Goal: Communication & Community: Answer question/provide support

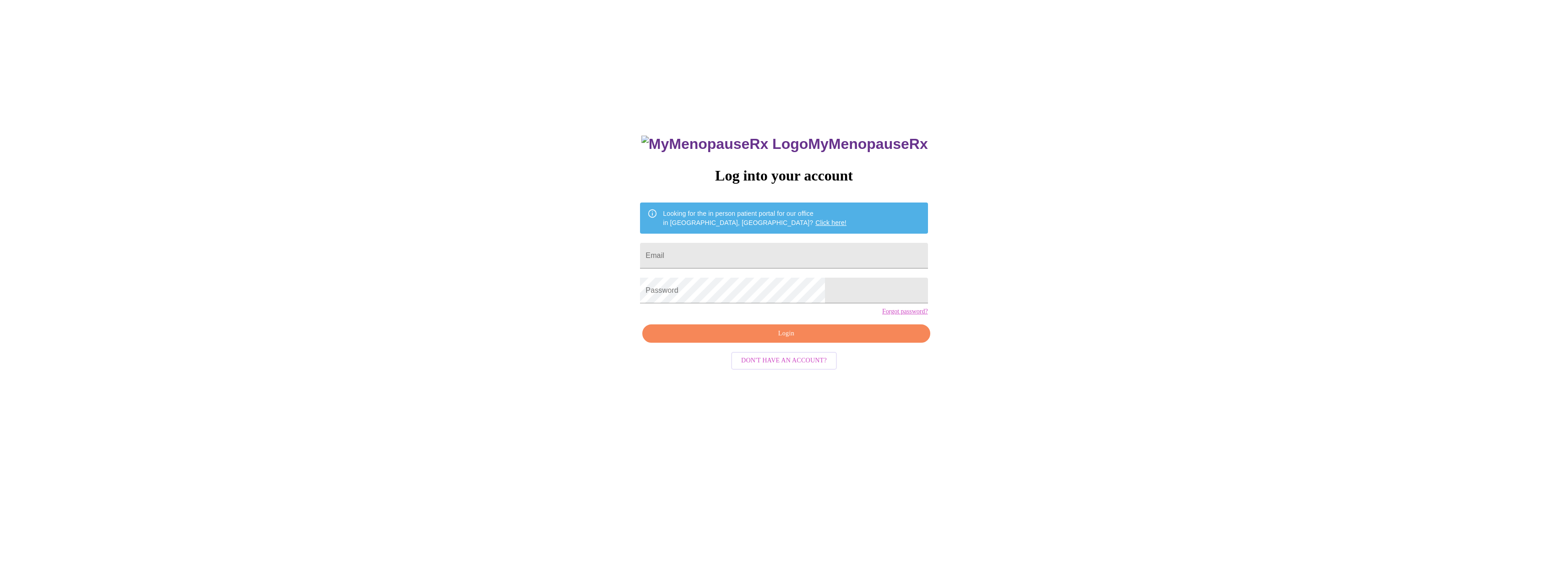
scroll to position [9, 0]
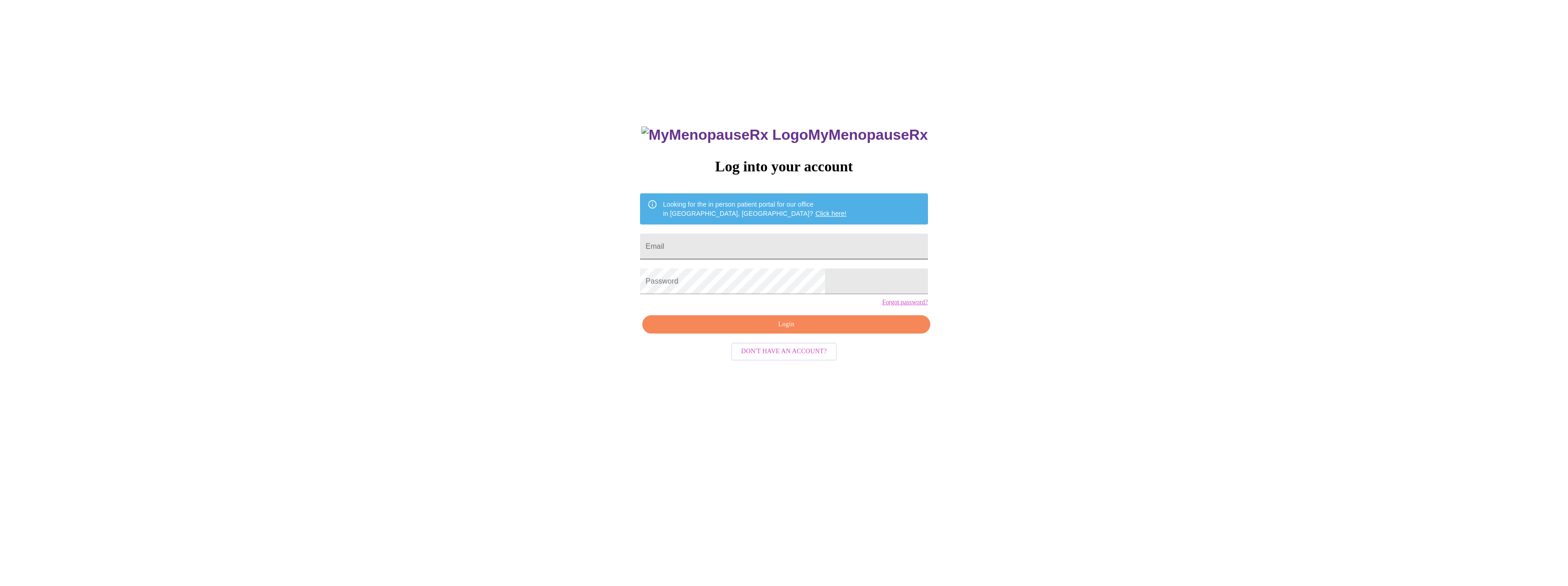
click at [754, 239] on input "Email" at bounding box center [783, 247] width 287 height 26
type input "[EMAIL_ADDRESS][DOMAIN_NAME]"
click at [775, 330] on span "Login" at bounding box center [786, 324] width 267 height 12
click at [789, 330] on span "Login" at bounding box center [786, 324] width 267 height 12
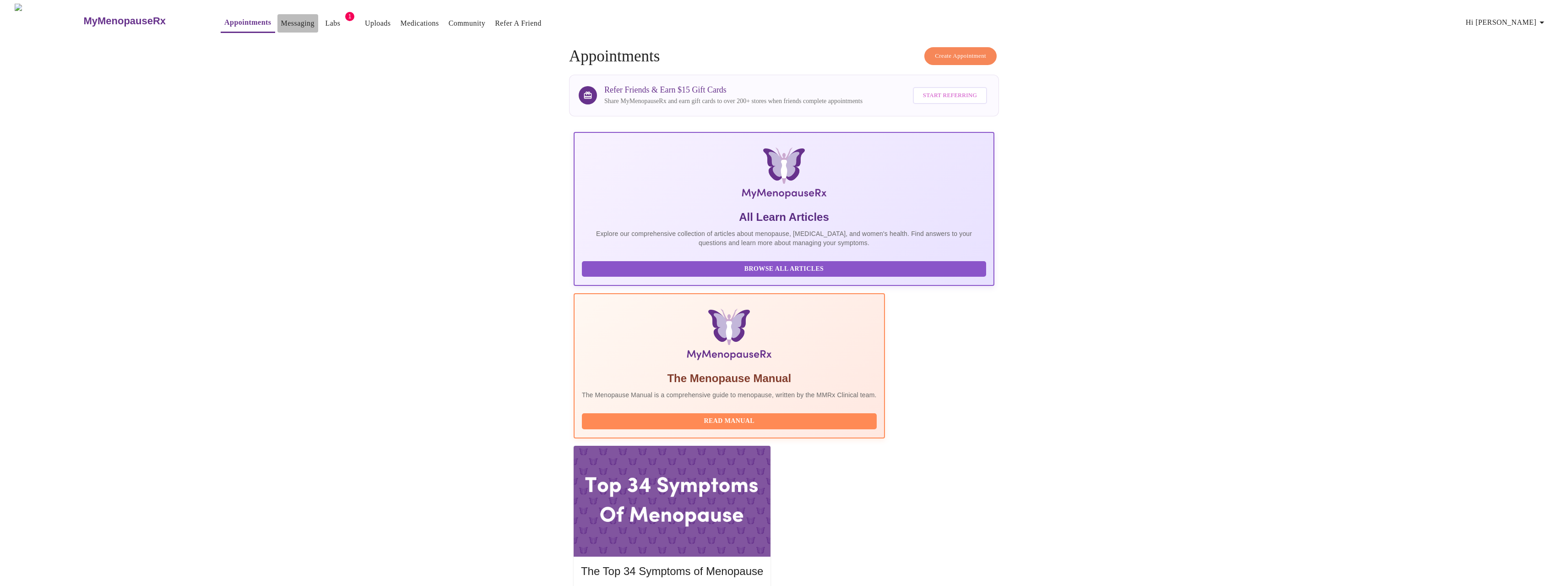
click at [281, 19] on link "Messaging" at bounding box center [298, 23] width 33 height 13
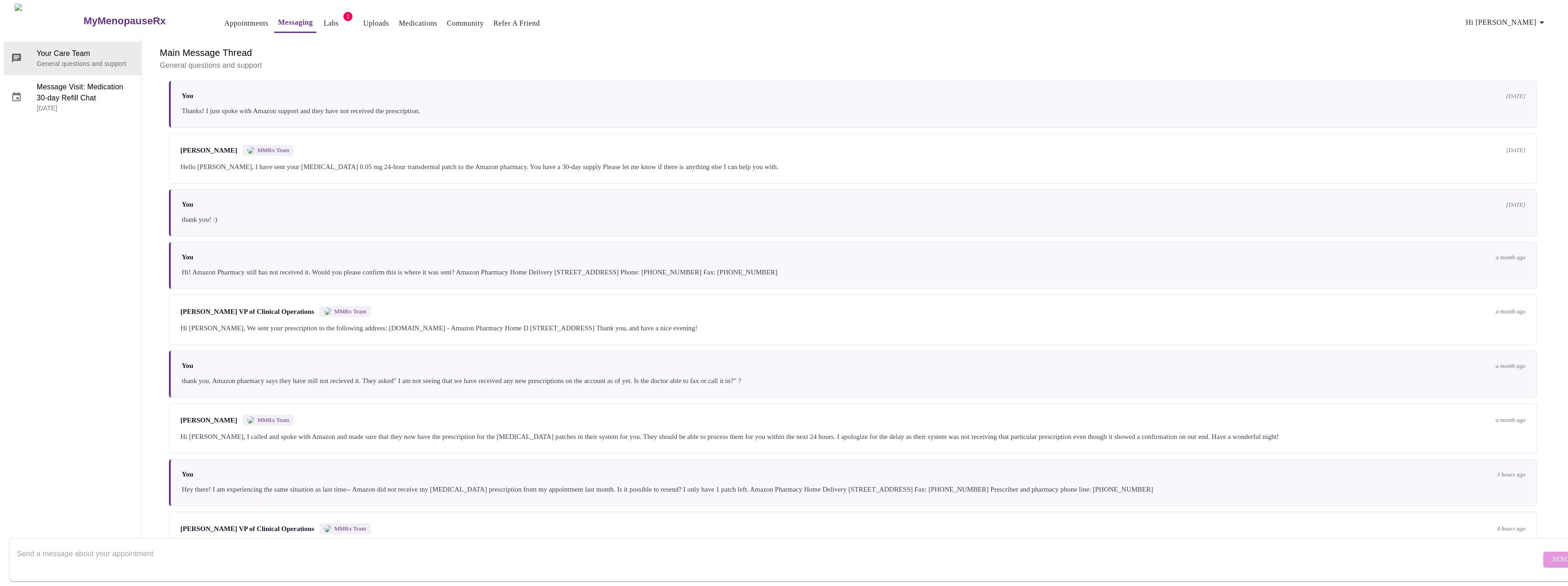
scroll to position [362, 0]
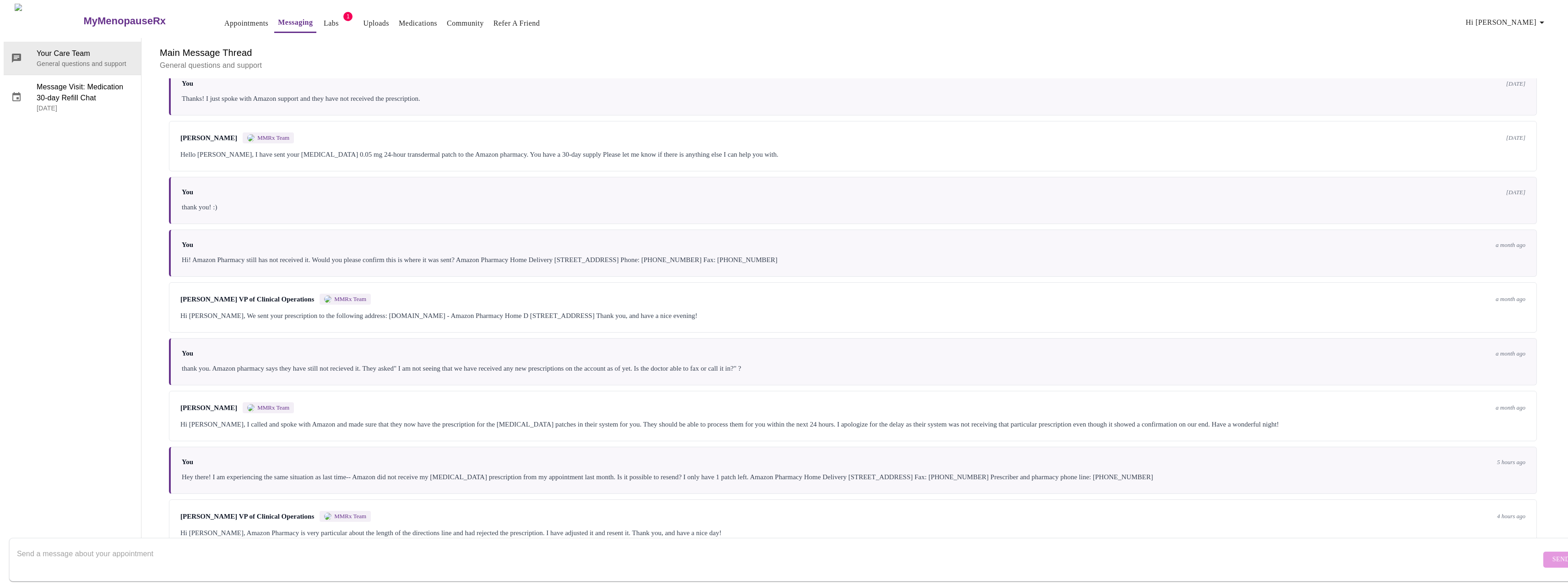
drag, startPoint x: 600, startPoint y: 534, endPoint x: 596, endPoint y: 530, distance: 5.7
click at [600, 542] on div at bounding box center [779, 560] width 1524 height 35
type textarea "thank you!"
click at [1544, 552] on button "Send" at bounding box center [1561, 560] width 36 height 16
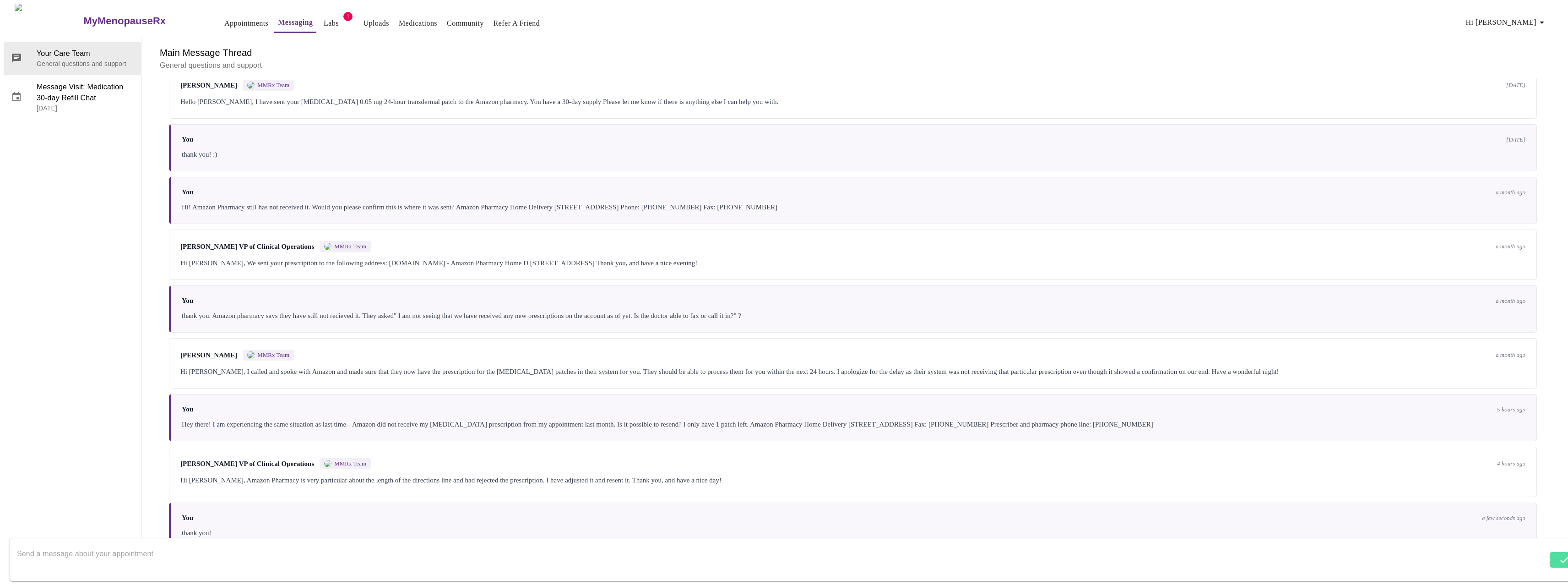
scroll to position [417, 0]
